Goal: Task Accomplishment & Management: Use online tool/utility

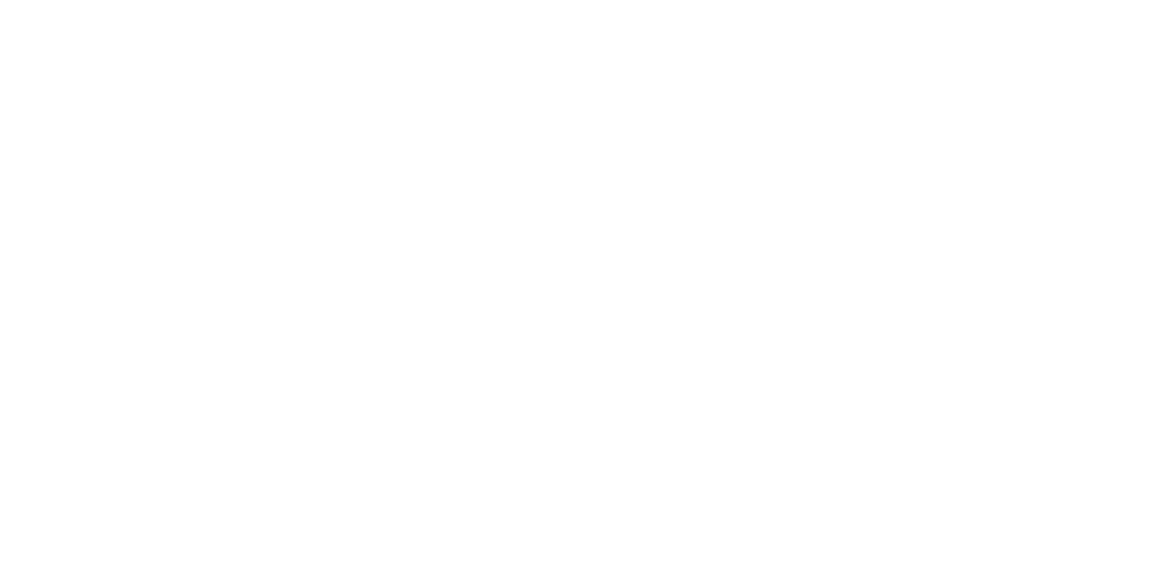
click at [243, 169] on button "Collaborate" at bounding box center [156, 160] width 174 height 46
click at [169, 252] on div "Tracking" at bounding box center [144, 252] width 50 height 16
click at [732, 522] on button "button" at bounding box center [749, 517] width 23 height 23
type input "m"
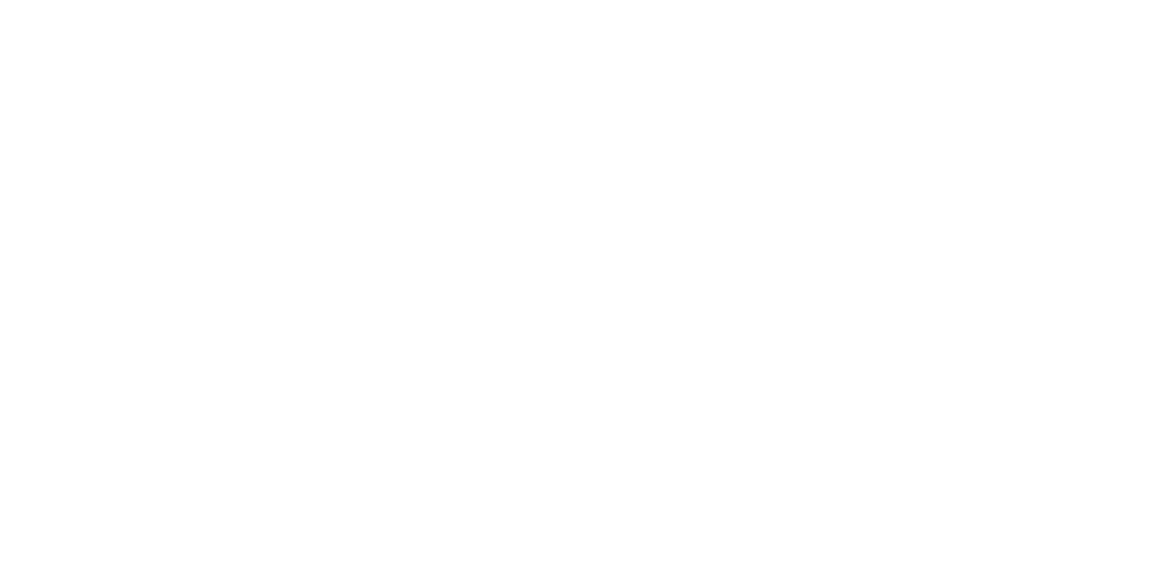
click at [579, 291] on button "Clock On" at bounding box center [528, 290] width 101 height 29
click at [732, 104] on button "Close" at bounding box center [946, 101] width 67 height 29
click at [243, 238] on button "Tracking" at bounding box center [156, 252] width 174 height 46
click at [732, 518] on icon "button" at bounding box center [750, 517] width 9 height 12
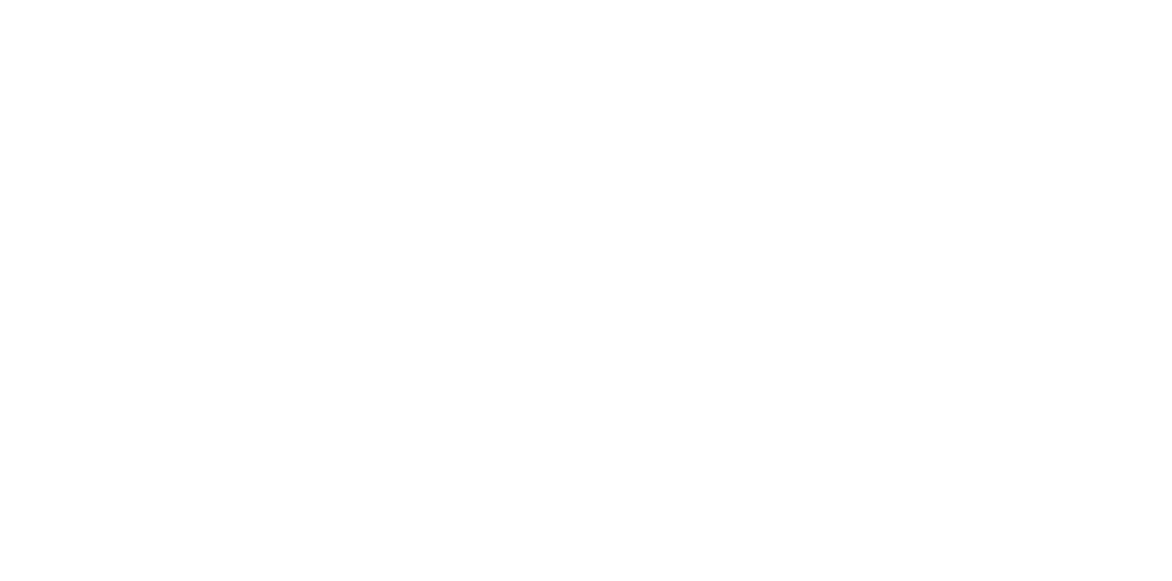
type input "m"
click at [579, 289] on button "Clock On" at bounding box center [528, 290] width 101 height 29
